Goal: Task Accomplishment & Management: Manage account settings

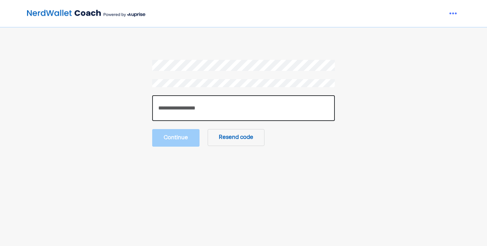
click at [174, 105] on input "number" at bounding box center [243, 108] width 183 height 26
type input "******"
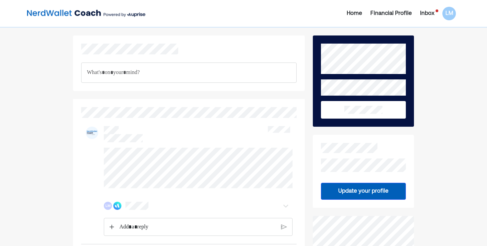
click at [427, 13] on div "Inbox" at bounding box center [427, 13] width 14 height 8
click at [432, 15] on div "Inbox" at bounding box center [427, 13] width 14 height 8
click at [453, 15] on div "LM" at bounding box center [449, 14] width 14 height 14
click at [445, 28] on div "Upgrade" at bounding box center [445, 29] width 22 height 8
